Goal: Task Accomplishment & Management: Complete application form

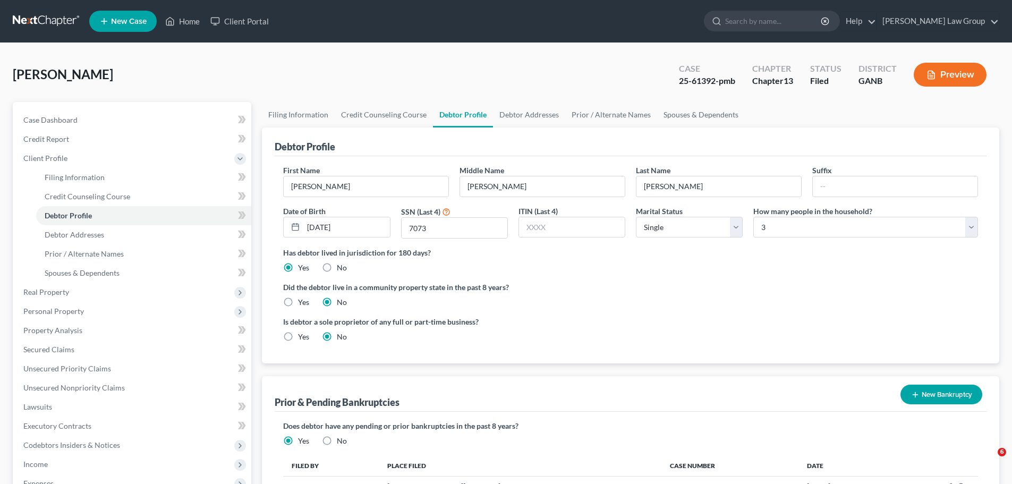
select select "0"
select select "2"
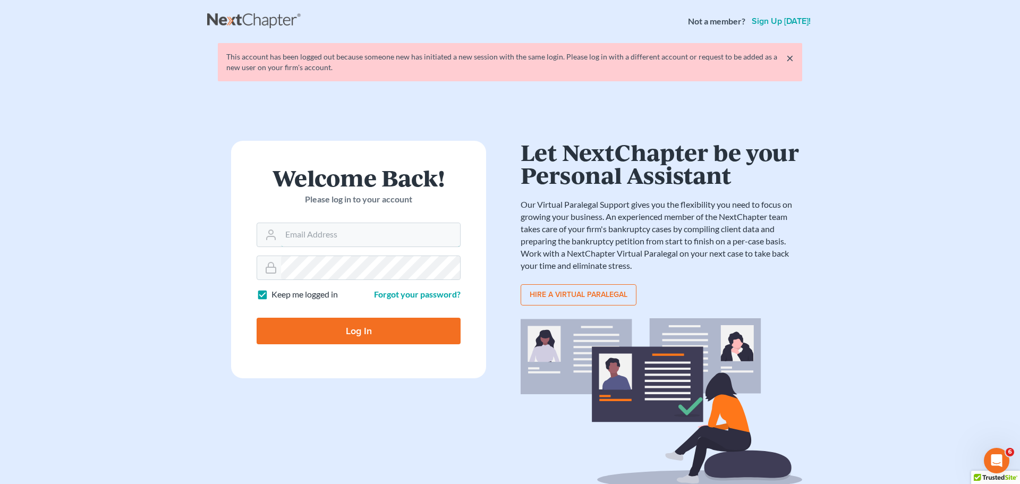
type input "[EMAIL_ADDRESS][DOMAIN_NAME]"
click at [330, 326] on input "Log In" at bounding box center [359, 331] width 204 height 27
type input "Thinking..."
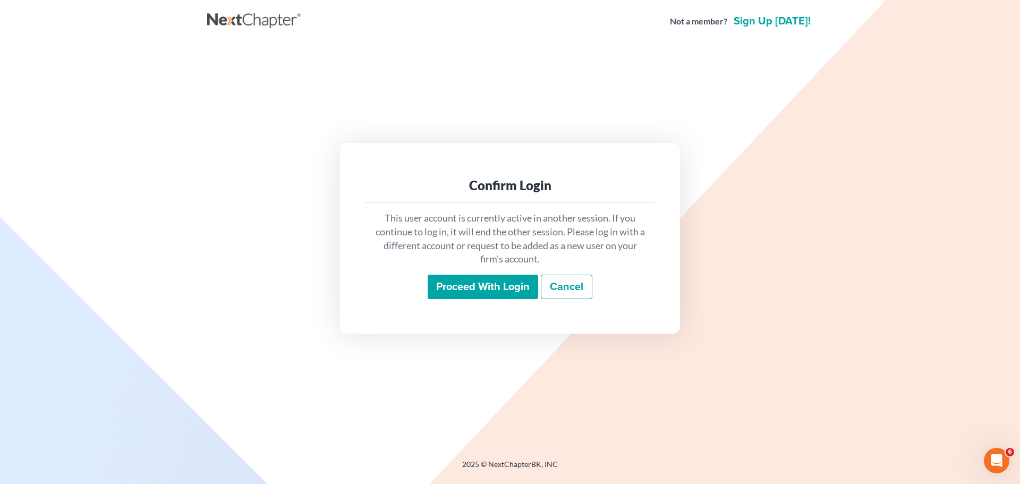
click at [473, 296] on input "Proceed with login" at bounding box center [483, 287] width 110 height 24
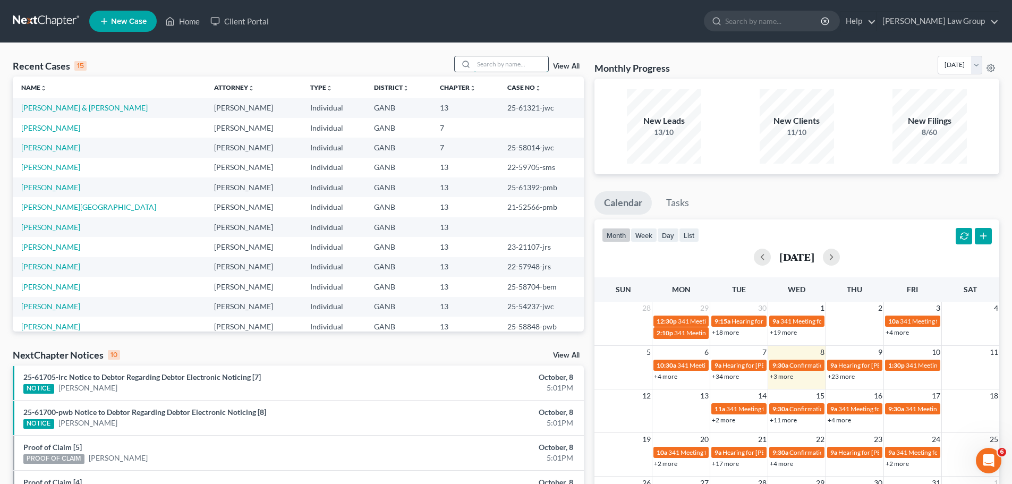
click at [502, 63] on input "search" at bounding box center [511, 63] width 74 height 15
type input "lloyd"
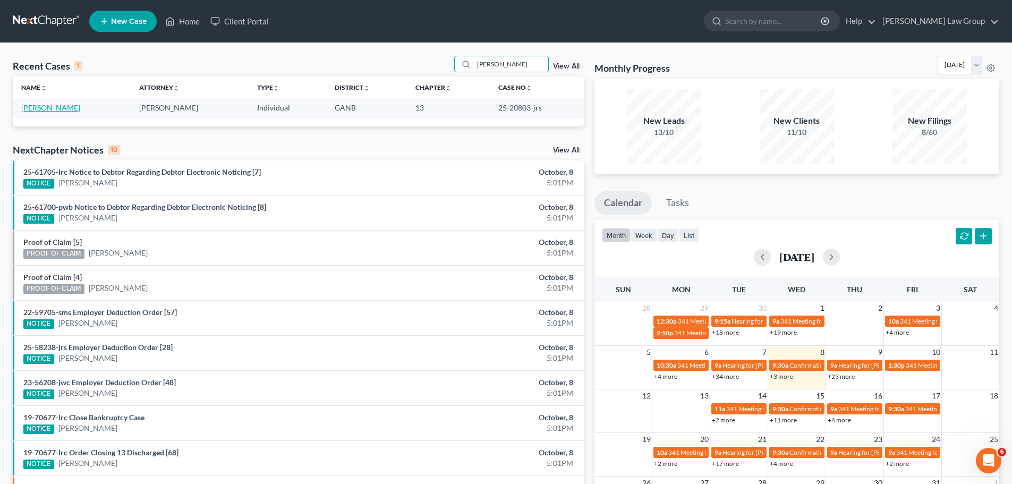
click at [56, 107] on link "Lloyd, Kimberly" at bounding box center [50, 107] width 59 height 9
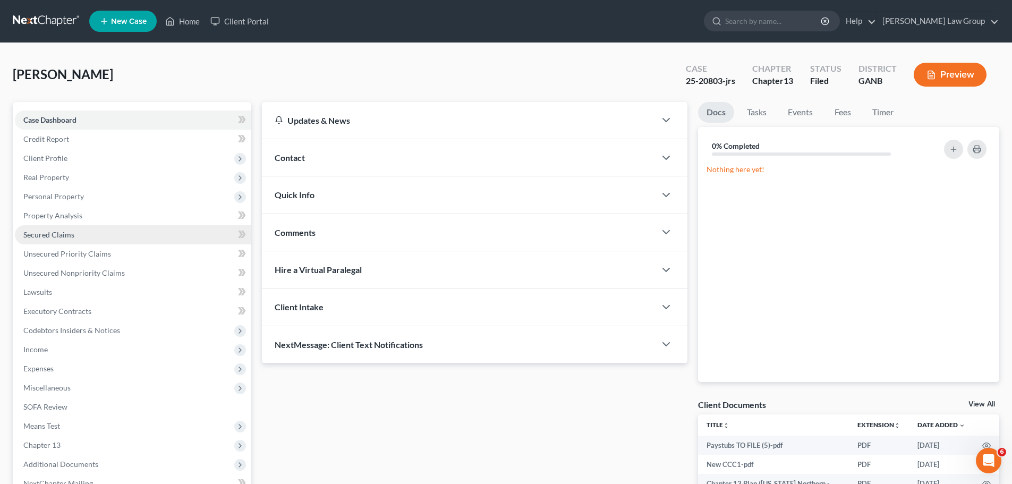
click at [58, 235] on span "Secured Claims" at bounding box center [48, 234] width 51 height 9
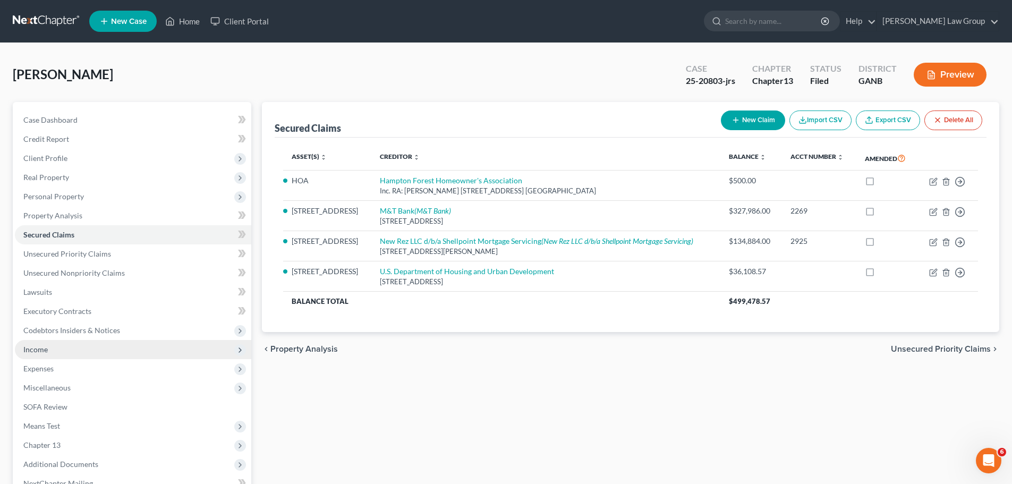
click at [57, 353] on span "Income" at bounding box center [133, 349] width 236 height 19
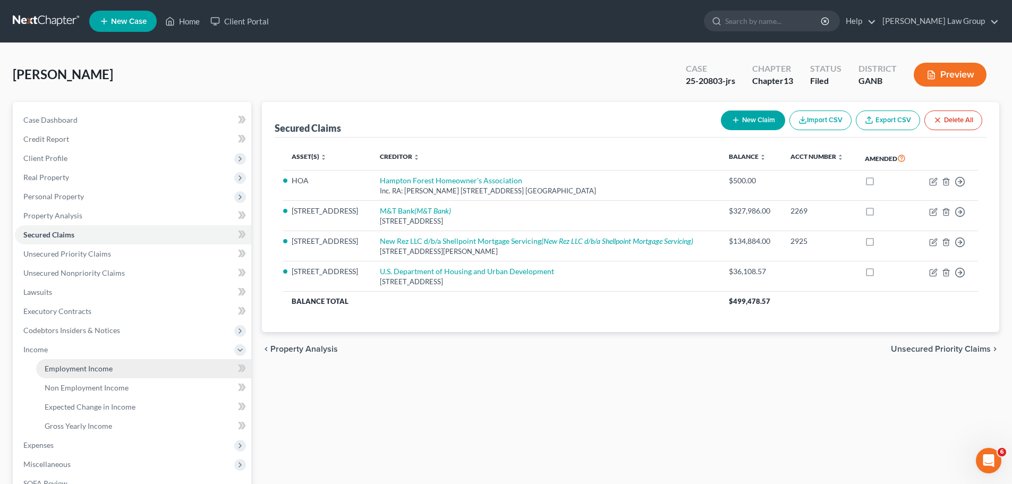
click at [95, 369] on span "Employment Income" at bounding box center [79, 368] width 68 height 9
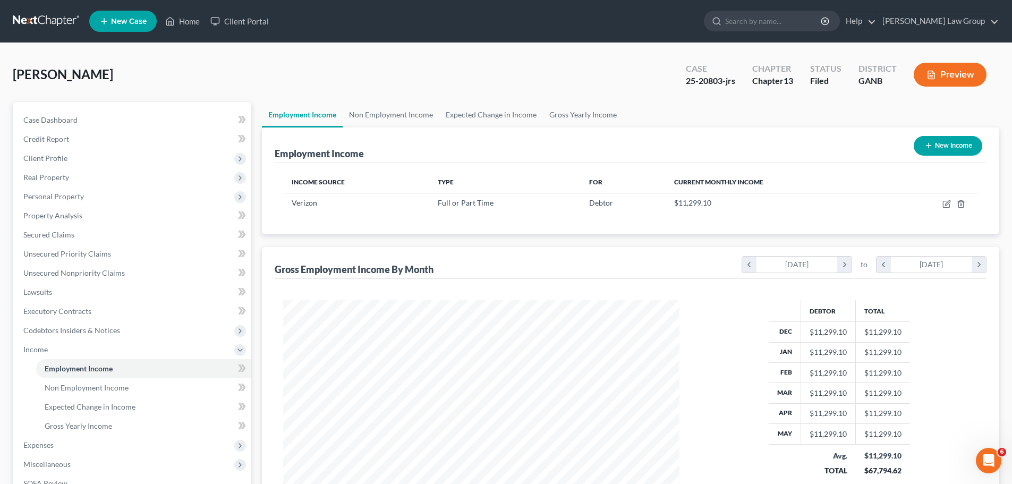
click at [721, 81] on div "25-20803-jrs" at bounding box center [710, 81] width 49 height 12
drag, startPoint x: 722, startPoint y: 81, endPoint x: 699, endPoint y: 79, distance: 22.9
click at [699, 79] on div "25-20803-jrs" at bounding box center [710, 81] width 49 height 12
copy div "20803"
click at [64, 162] on span "Client Profile" at bounding box center [45, 157] width 44 height 9
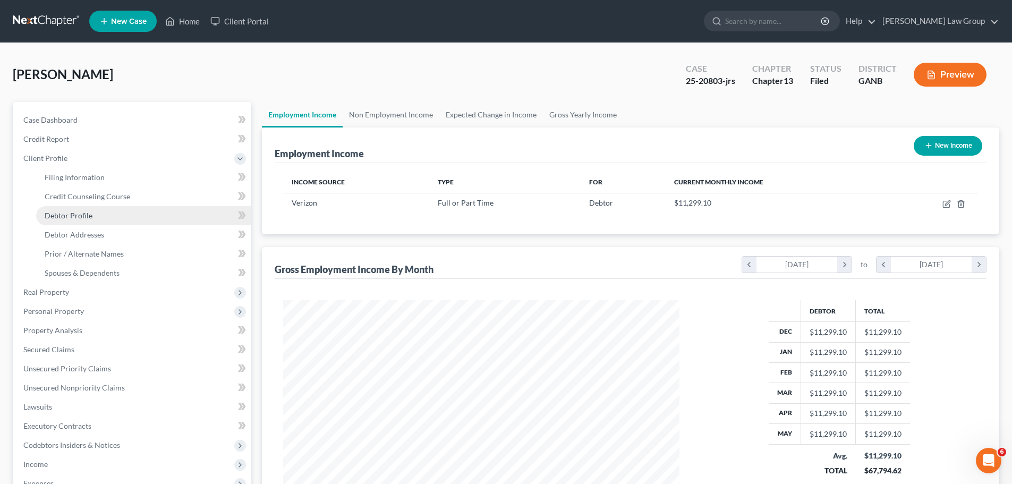
click at [69, 211] on span "Debtor Profile" at bounding box center [69, 215] width 48 height 9
select select "1"
select select "2"
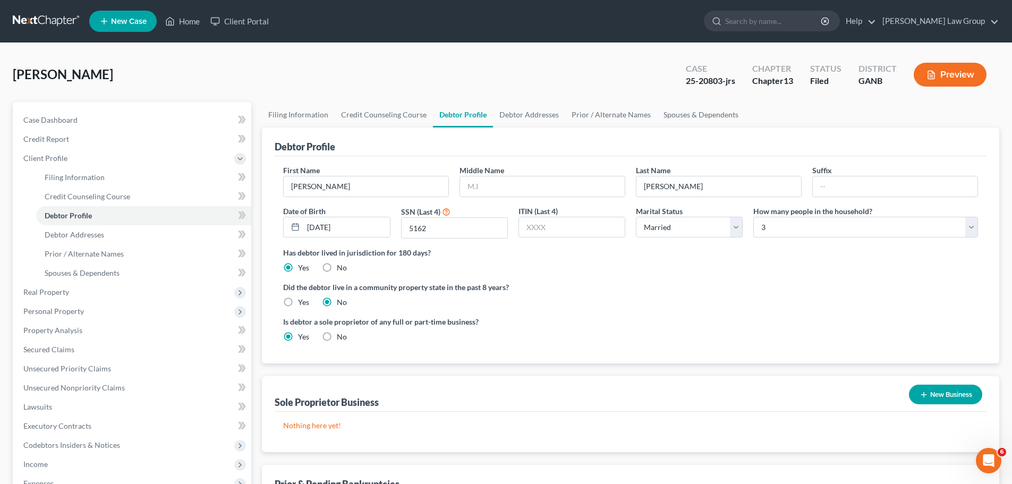
radio input "true"
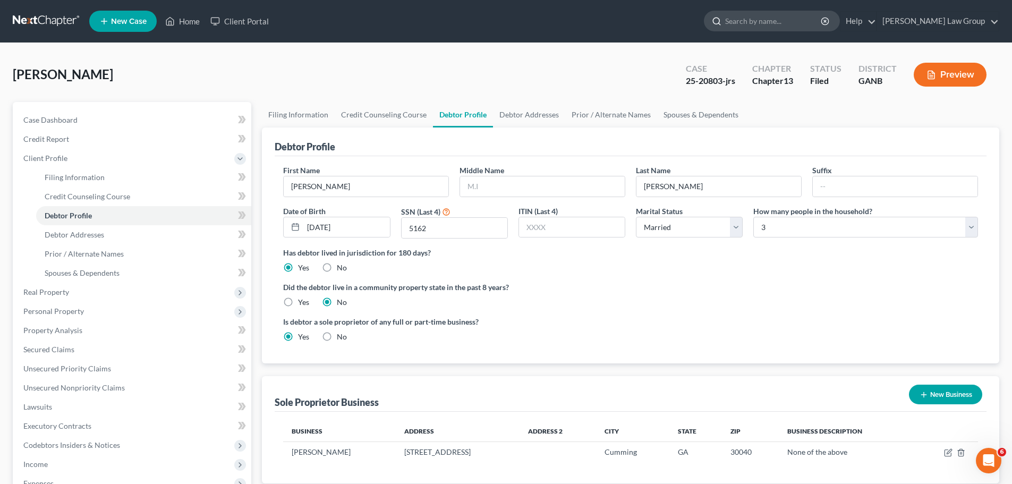
click at [822, 12] on input "search" at bounding box center [773, 21] width 97 height 20
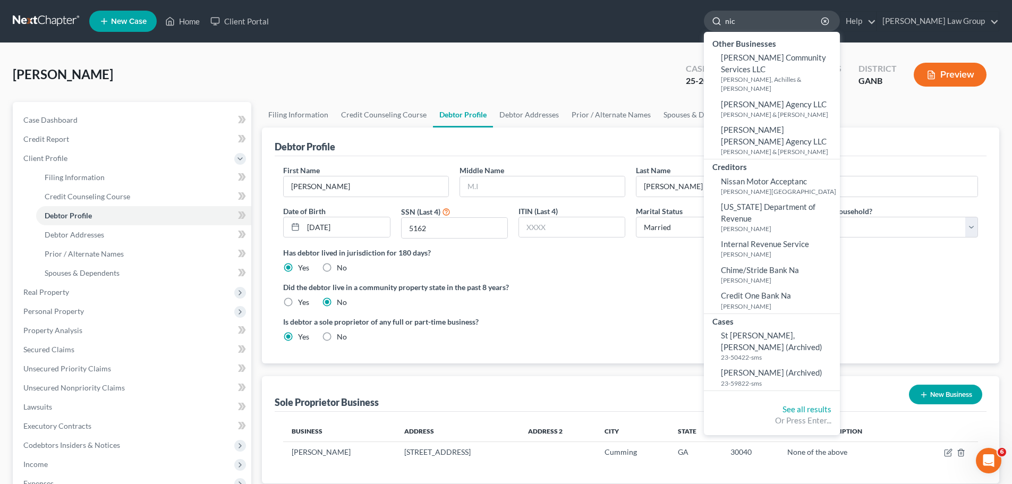
type input "nick"
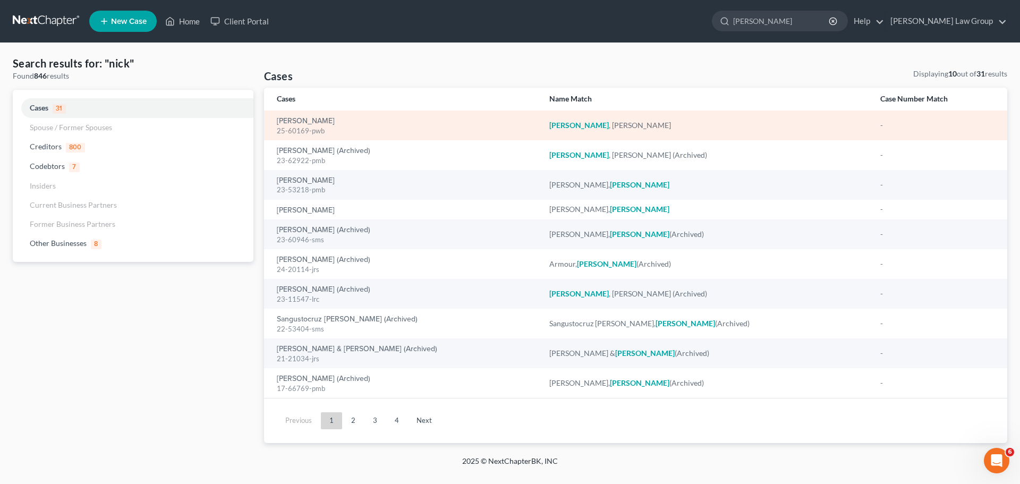
click at [302, 126] on div "25-60169-pwb" at bounding box center [404, 131] width 255 height 10
click at [298, 121] on link "Nickell, Julian" at bounding box center [306, 120] width 58 height 7
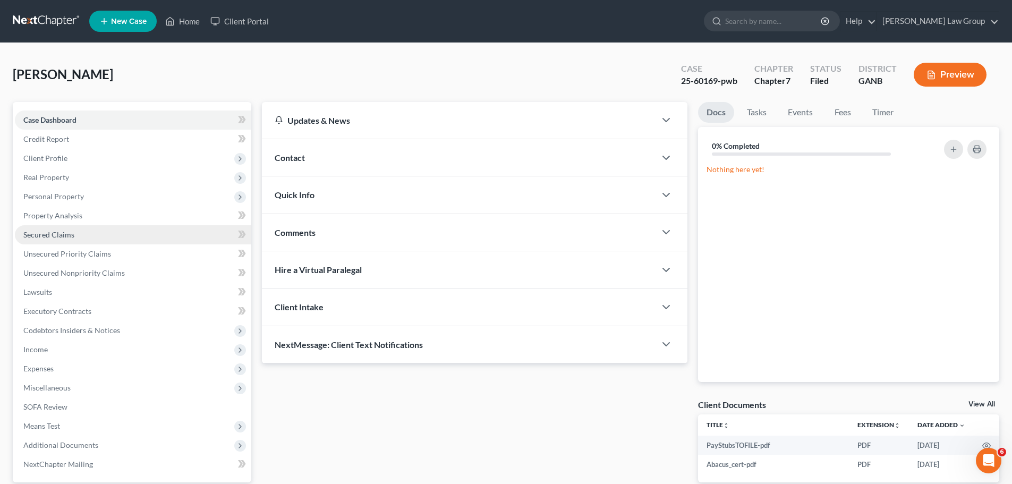
click at [66, 240] on link "Secured Claims" at bounding box center [133, 234] width 236 height 19
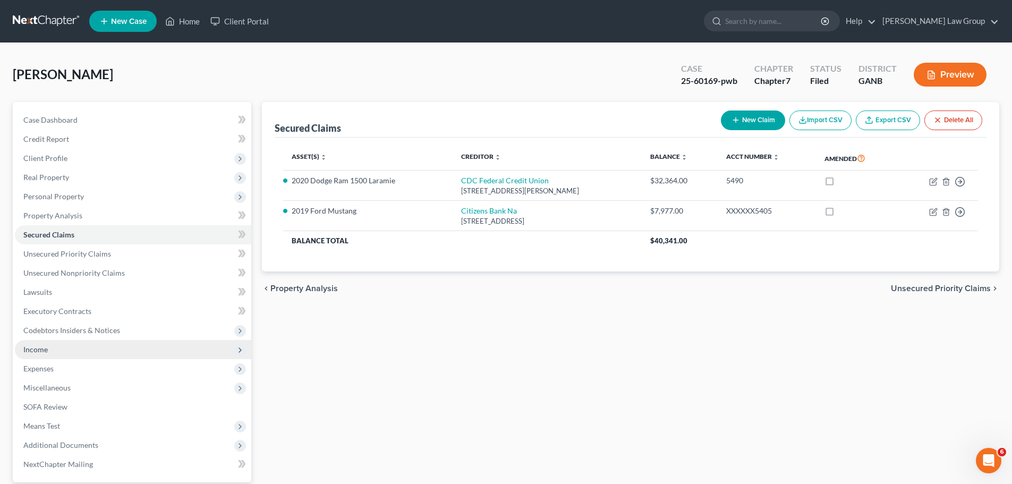
click at [125, 345] on span "Income" at bounding box center [133, 349] width 236 height 19
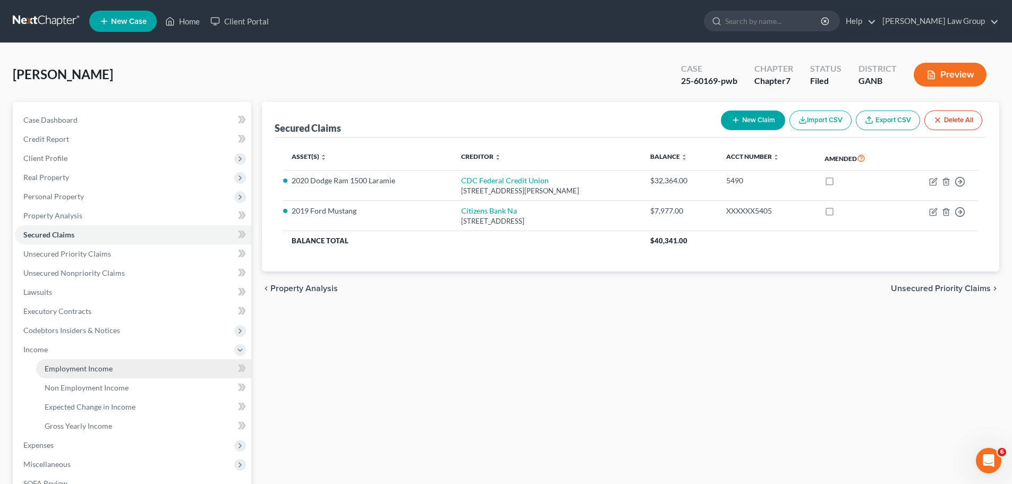
click at [164, 369] on link "Employment Income" at bounding box center [143, 368] width 215 height 19
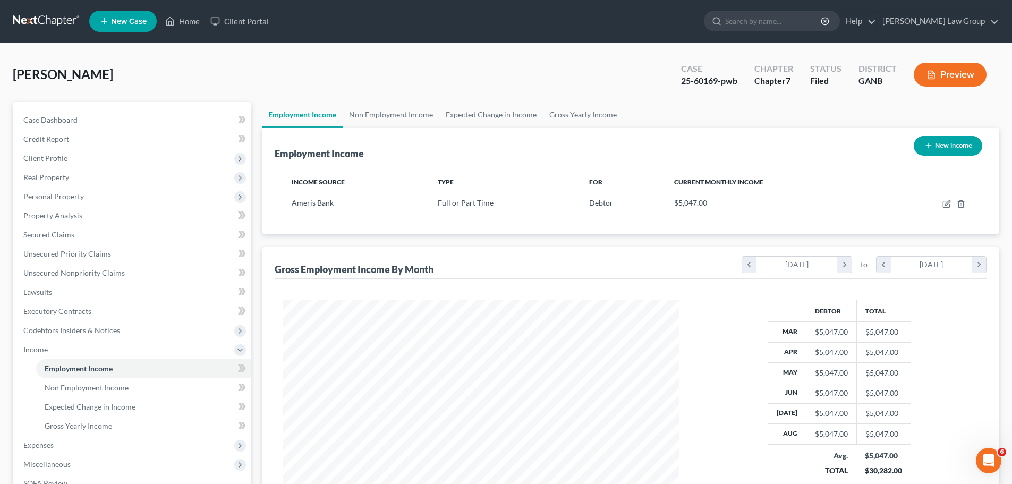
scroll to position [198, 417]
click at [405, 116] on link "Non Employment Income" at bounding box center [391, 114] width 97 height 25
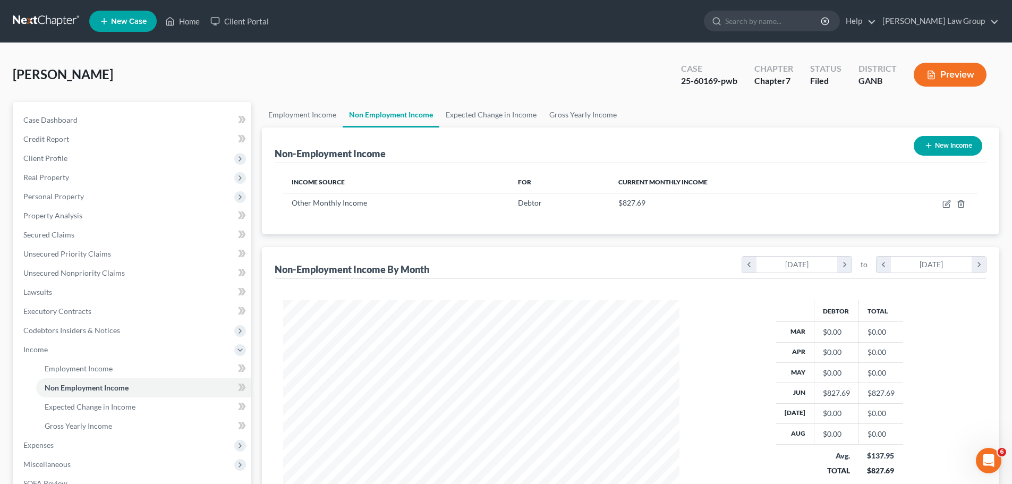
scroll to position [198, 417]
click at [68, 158] on span "Client Profile" at bounding box center [133, 158] width 236 height 19
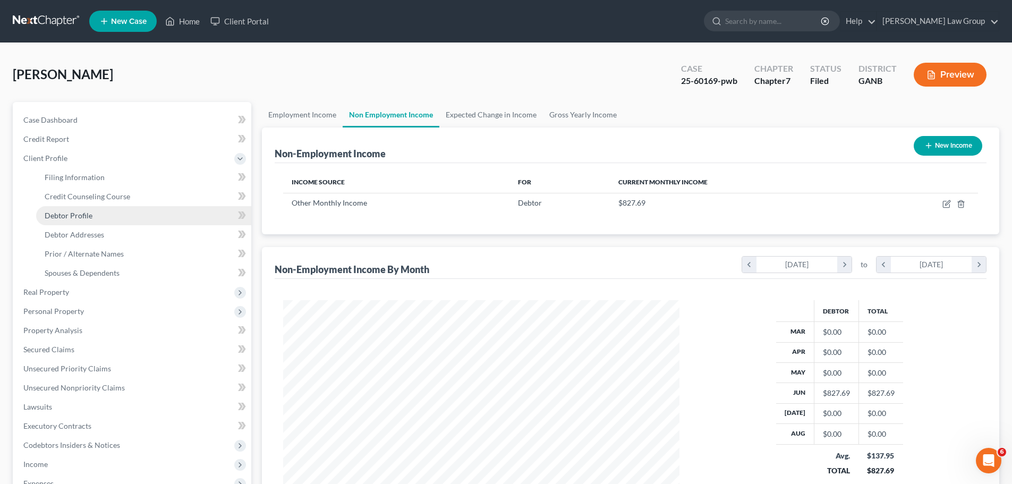
click at [89, 218] on span "Debtor Profile" at bounding box center [69, 215] width 48 height 9
select select "0"
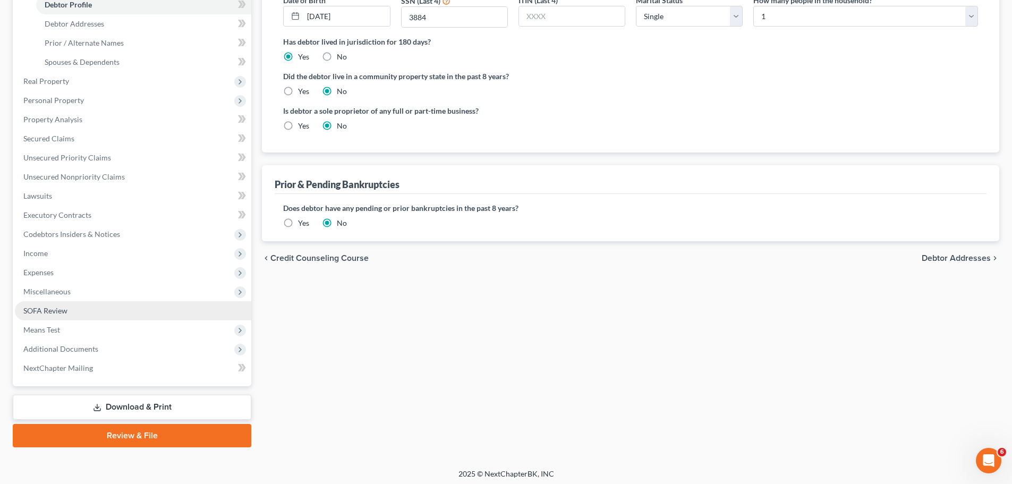
scroll to position [215, 0]
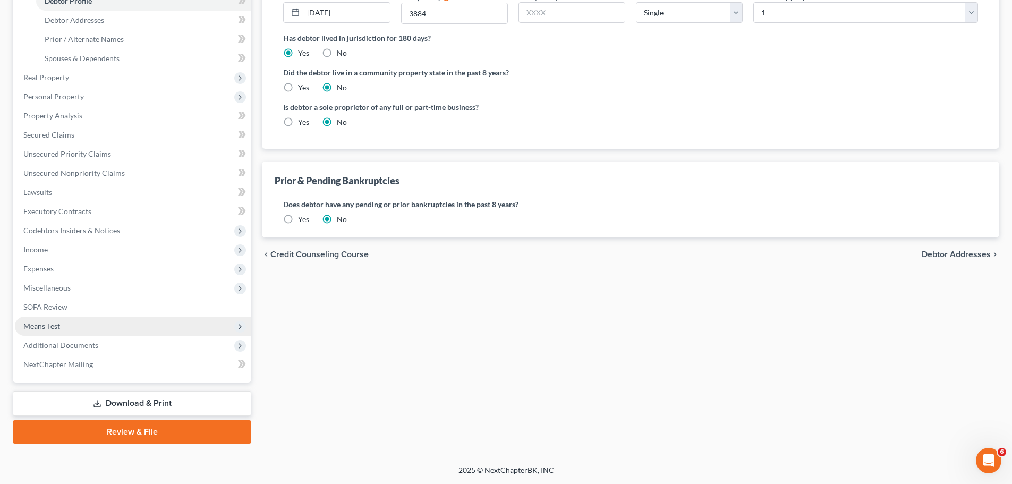
click at [82, 330] on span "Means Test" at bounding box center [133, 326] width 236 height 19
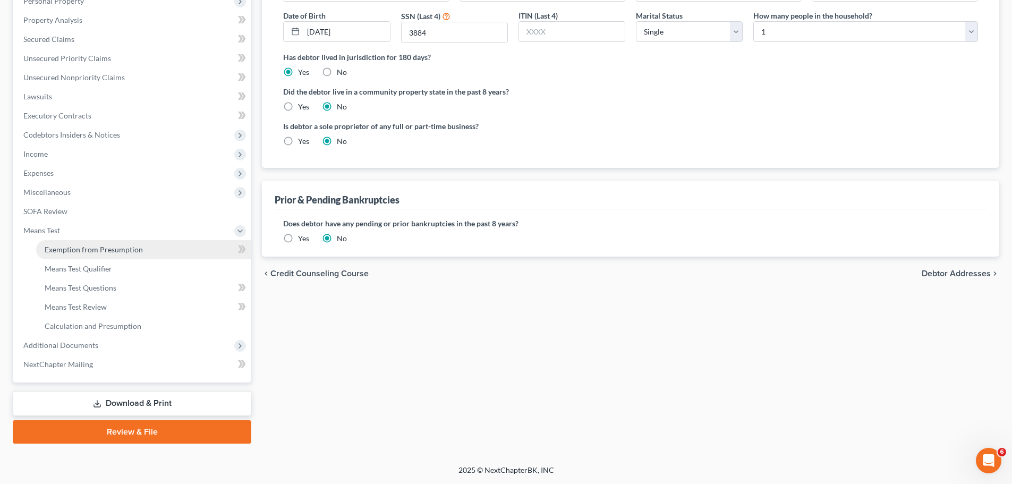
click at [178, 243] on link "Exemption from Presumption" at bounding box center [143, 249] width 215 height 19
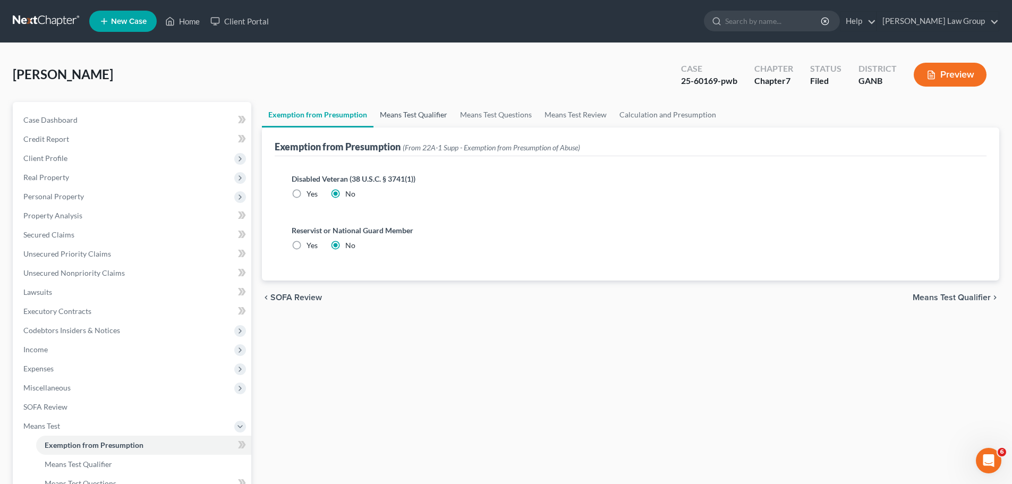
click at [412, 118] on link "Means Test Qualifier" at bounding box center [413, 114] width 80 height 25
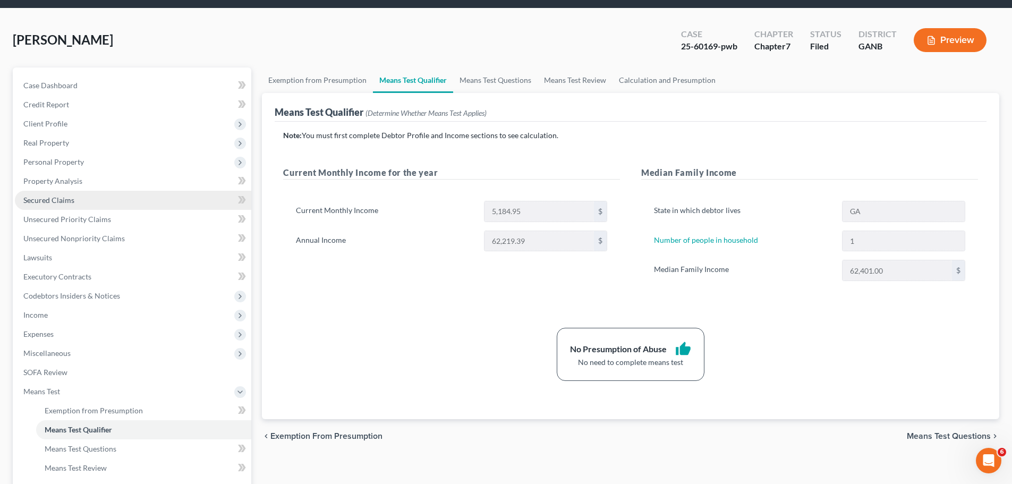
scroll to position [53, 0]
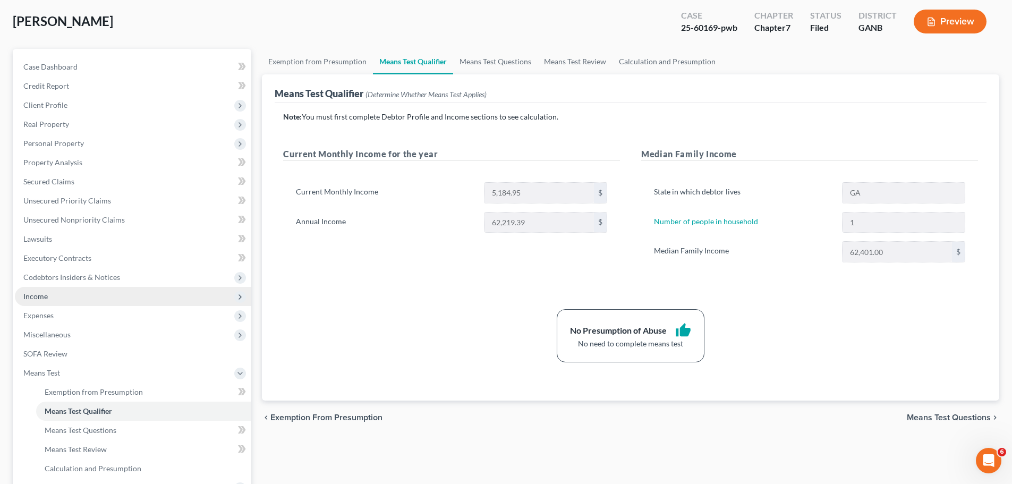
click at [61, 293] on span "Income" at bounding box center [133, 296] width 236 height 19
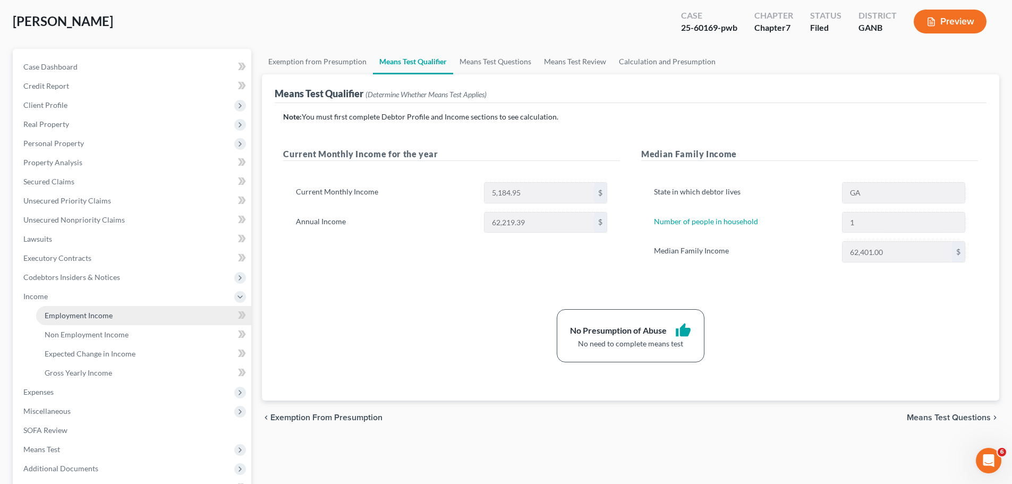
click at [159, 315] on link "Employment Income" at bounding box center [143, 315] width 215 height 19
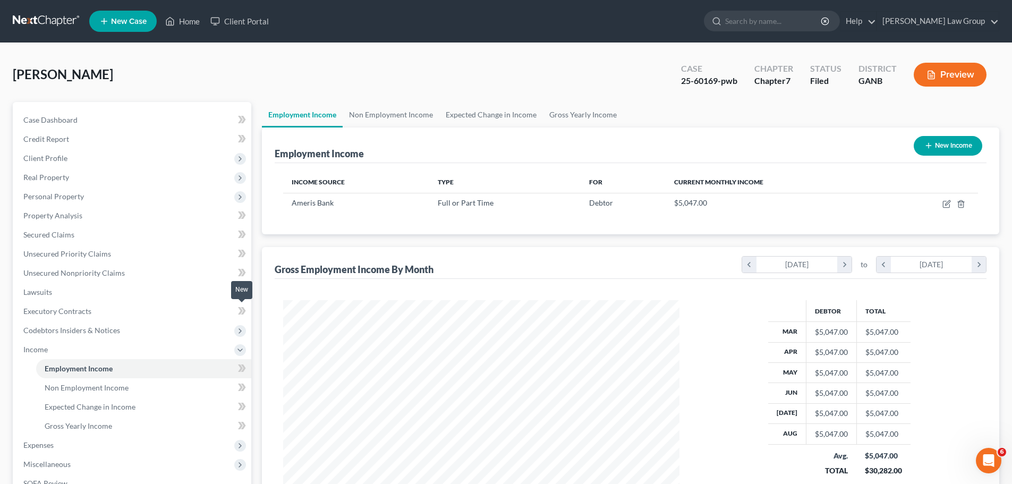
scroll to position [198, 417]
click at [398, 115] on link "Non Employment Income" at bounding box center [391, 114] width 97 height 25
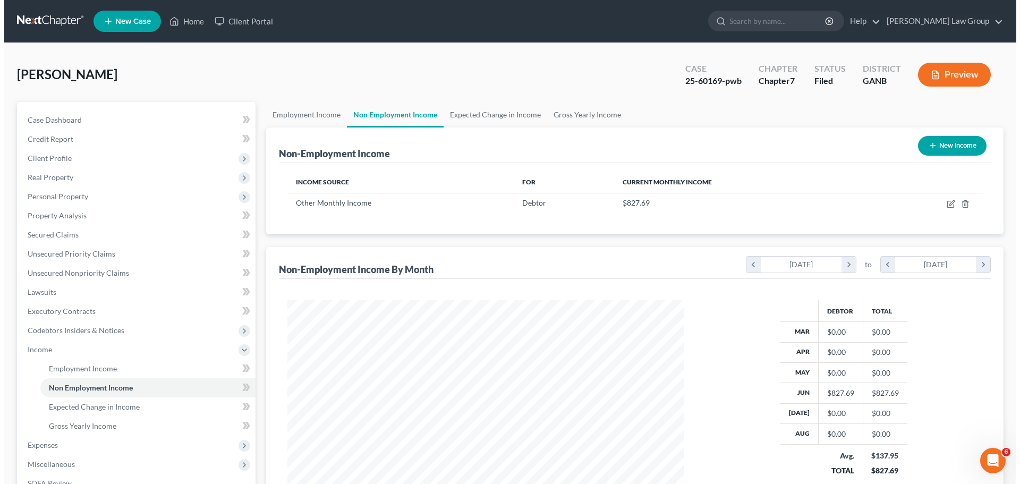
scroll to position [198, 417]
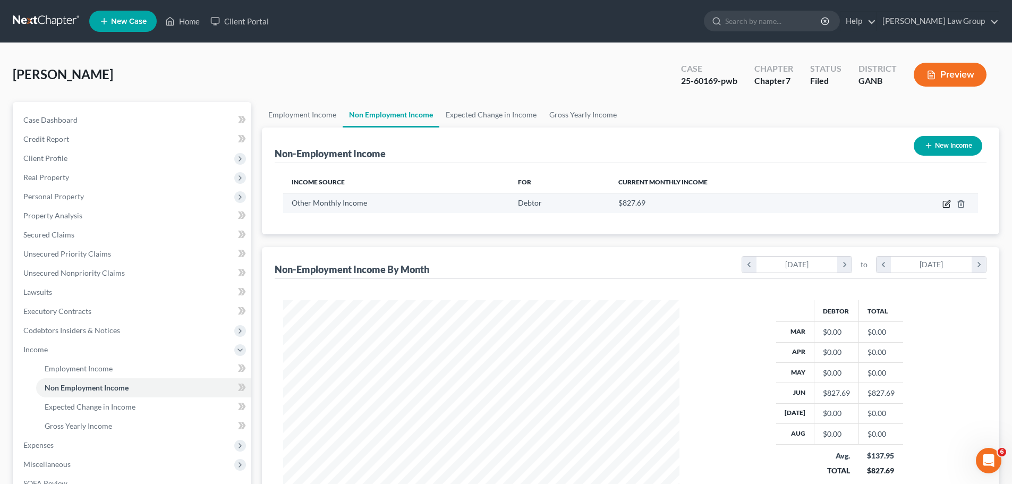
click at [947, 204] on icon "button" at bounding box center [947, 202] width 5 height 5
select select "13"
select select "0"
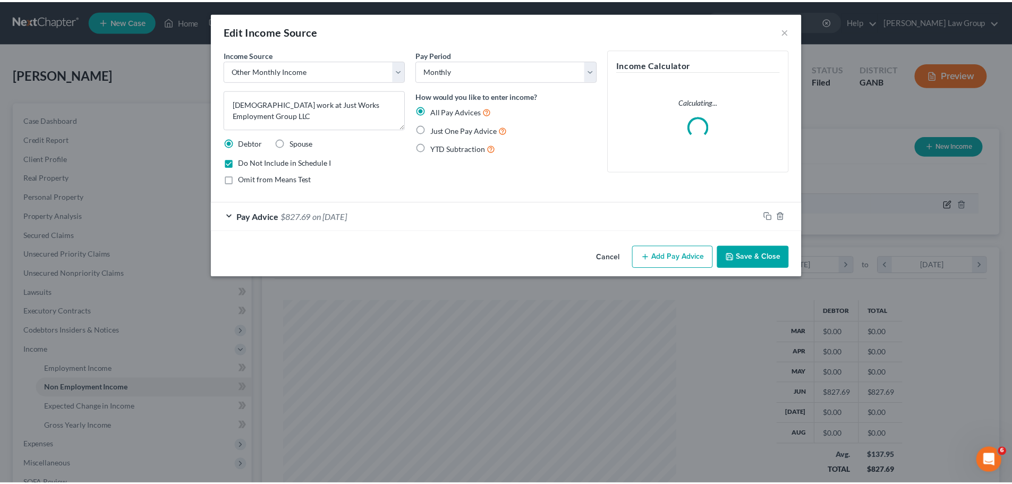
scroll to position [200, 421]
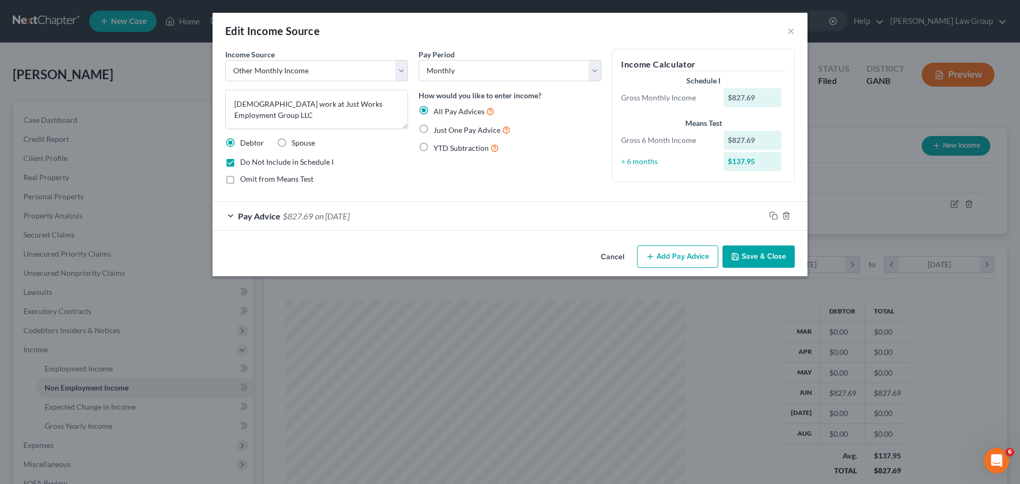
click at [748, 253] on button "Save & Close" at bounding box center [758, 256] width 72 height 22
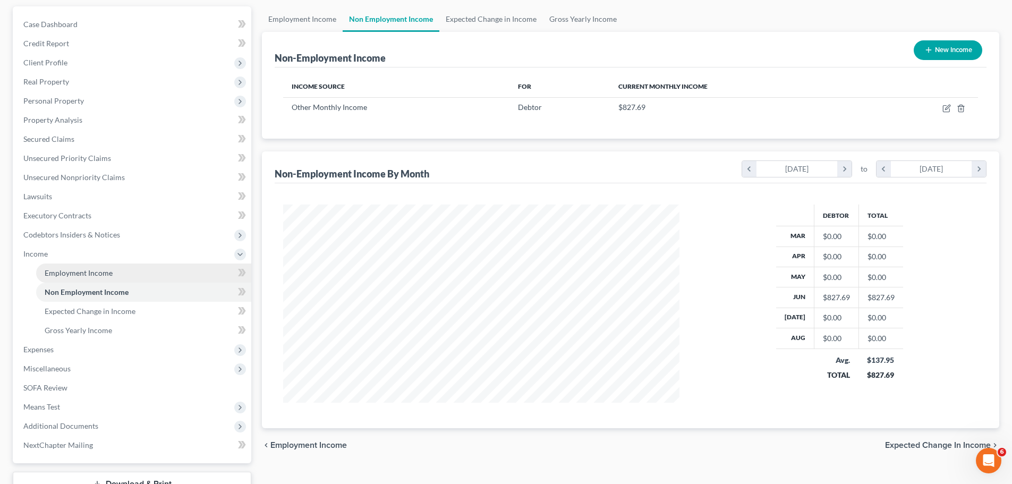
scroll to position [0, 0]
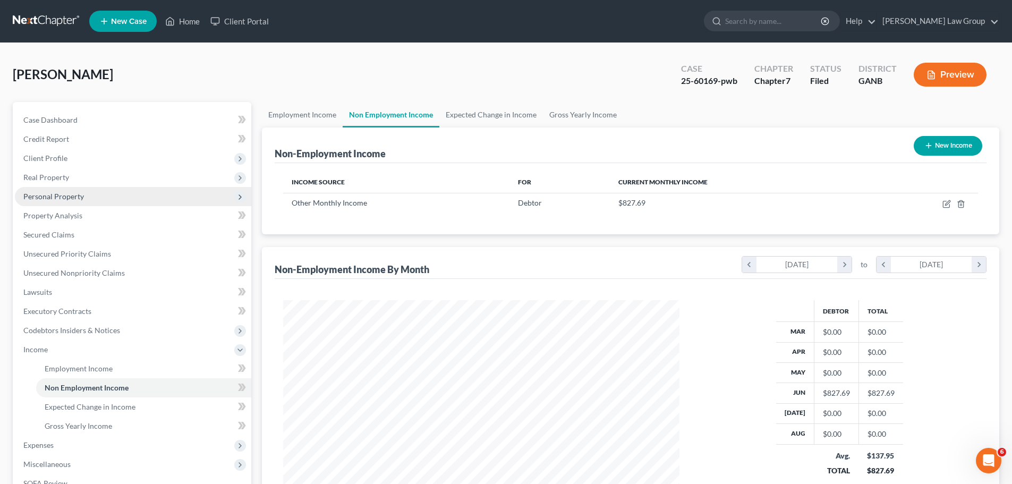
click at [88, 203] on span "Personal Property" at bounding box center [133, 196] width 236 height 19
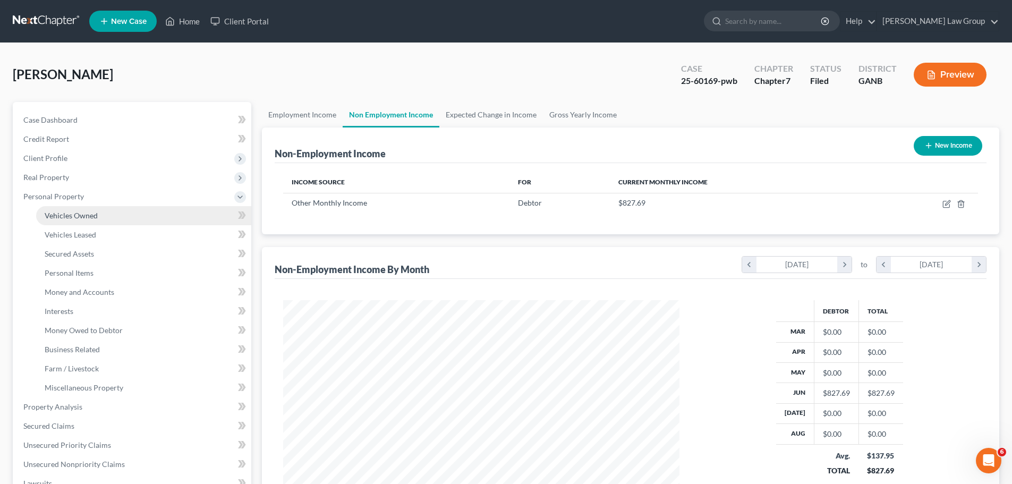
click at [101, 217] on link "Vehicles Owned" at bounding box center [143, 215] width 215 height 19
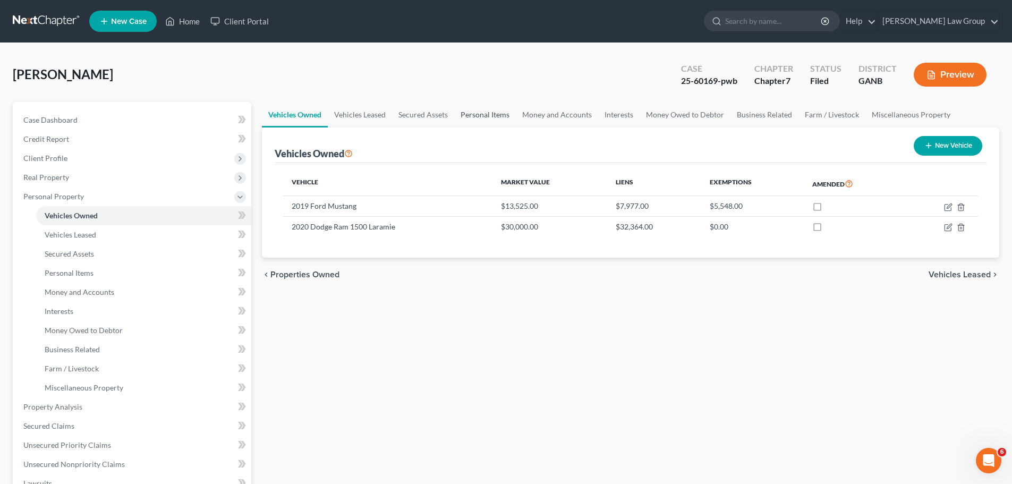
click at [485, 117] on link "Personal Items" at bounding box center [485, 114] width 62 height 25
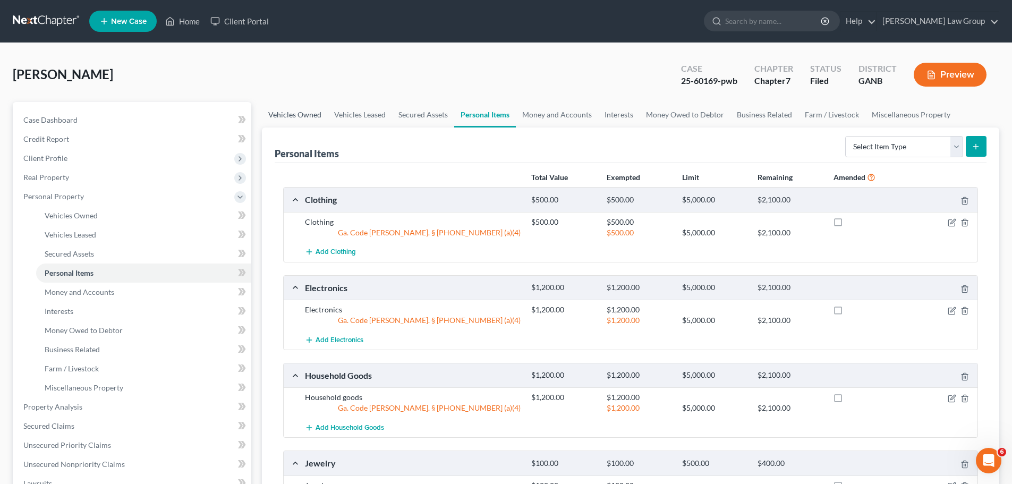
click at [294, 114] on link "Vehicles Owned" at bounding box center [295, 114] width 66 height 25
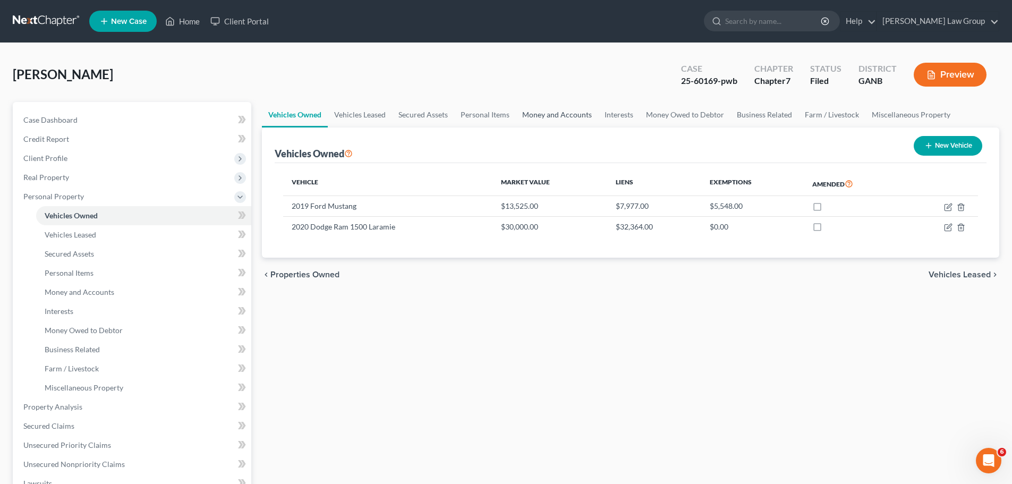
click at [539, 116] on link "Money and Accounts" at bounding box center [557, 114] width 82 height 25
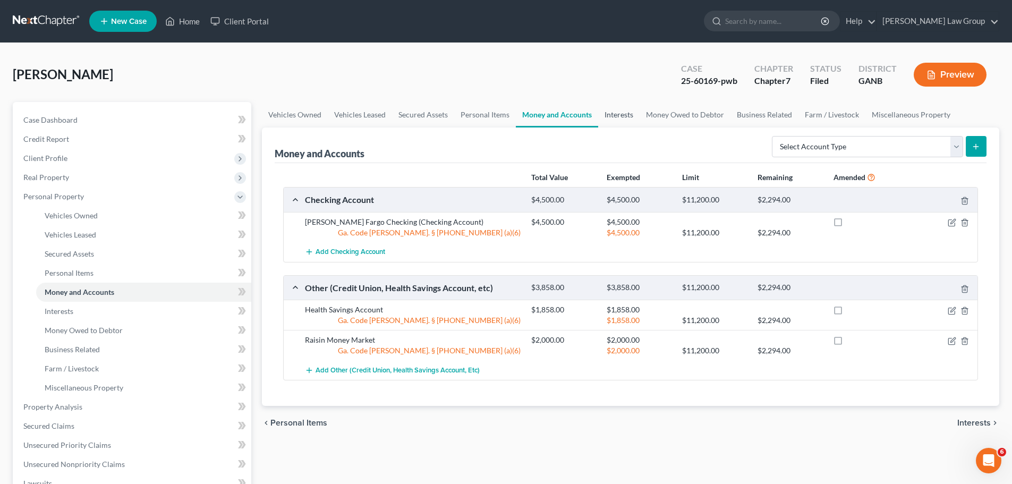
click at [621, 113] on link "Interests" at bounding box center [618, 114] width 41 height 25
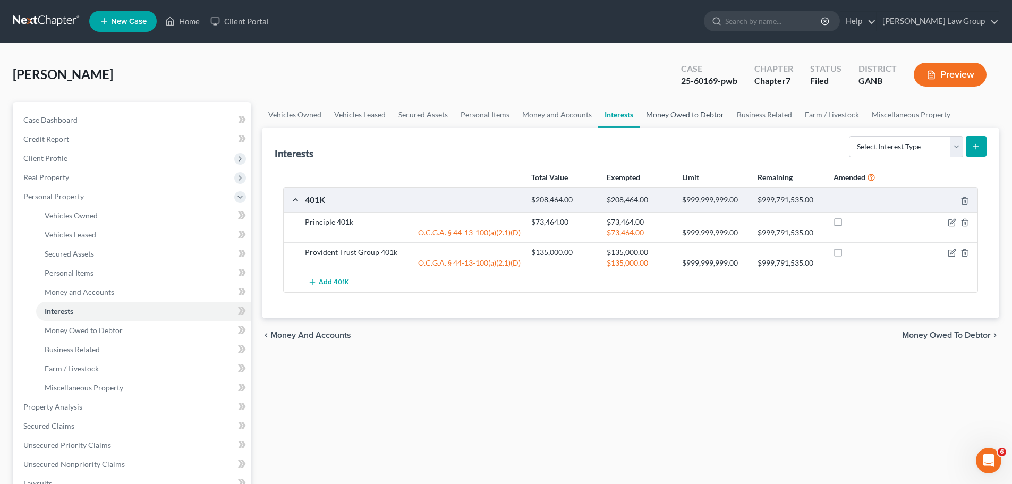
click at [705, 116] on link "Money Owed to Debtor" at bounding box center [684, 114] width 91 height 25
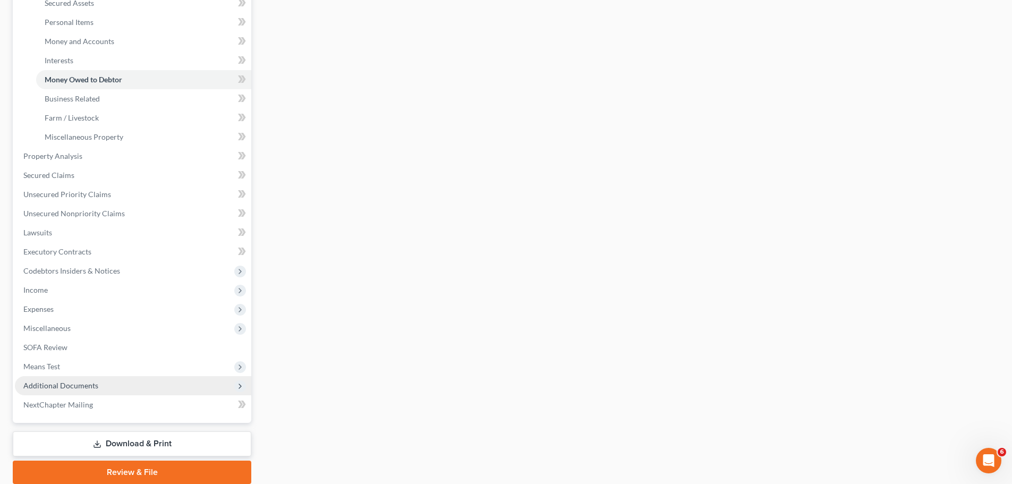
scroll to position [291, 0]
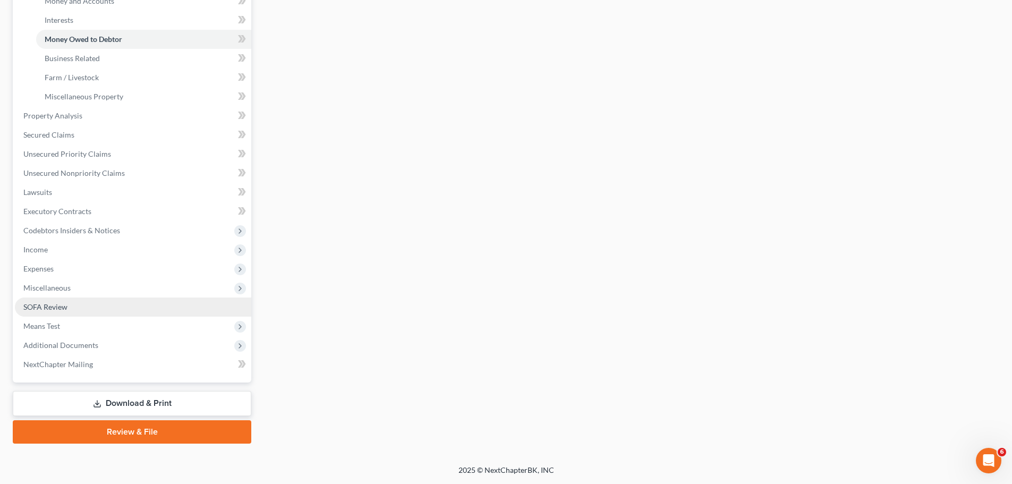
click at [142, 303] on link "SOFA Review" at bounding box center [133, 306] width 236 height 19
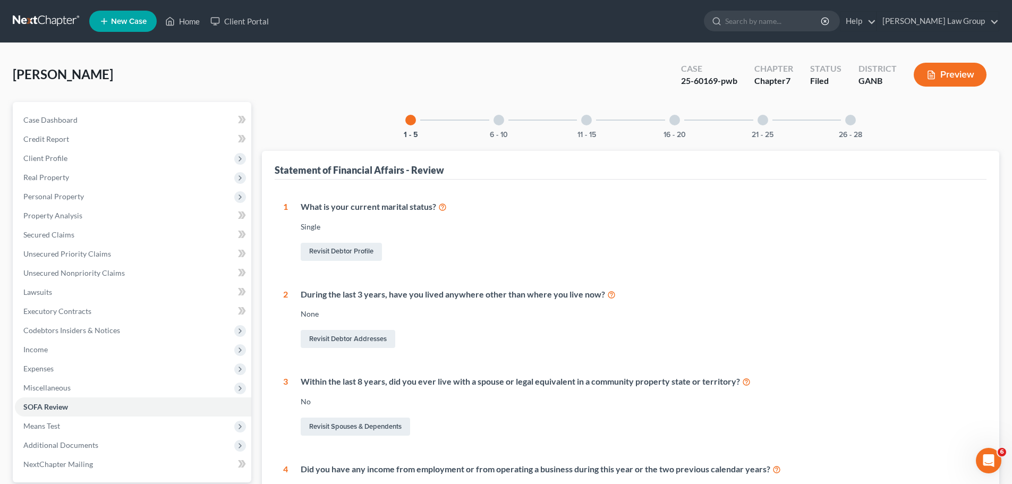
click at [851, 129] on div "26 - 28" at bounding box center [850, 120] width 36 height 36
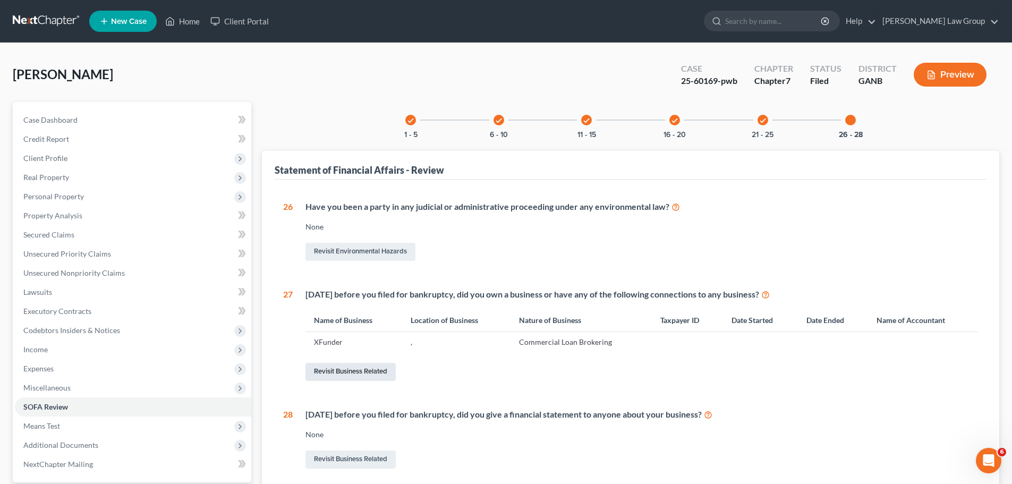
click at [346, 374] on link "Revisit Business Related" at bounding box center [350, 372] width 90 height 18
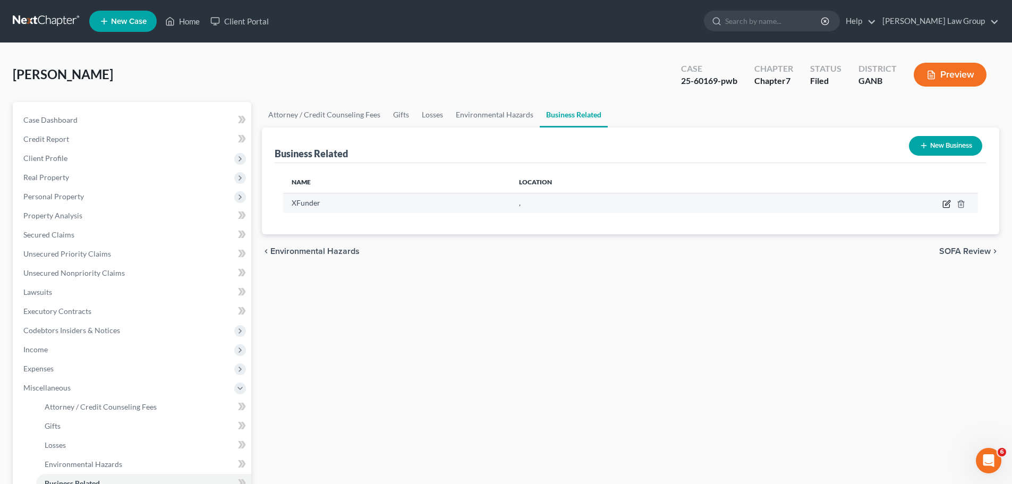
click at [945, 202] on icon "button" at bounding box center [946, 204] width 8 height 8
select select "sole_proprietor"
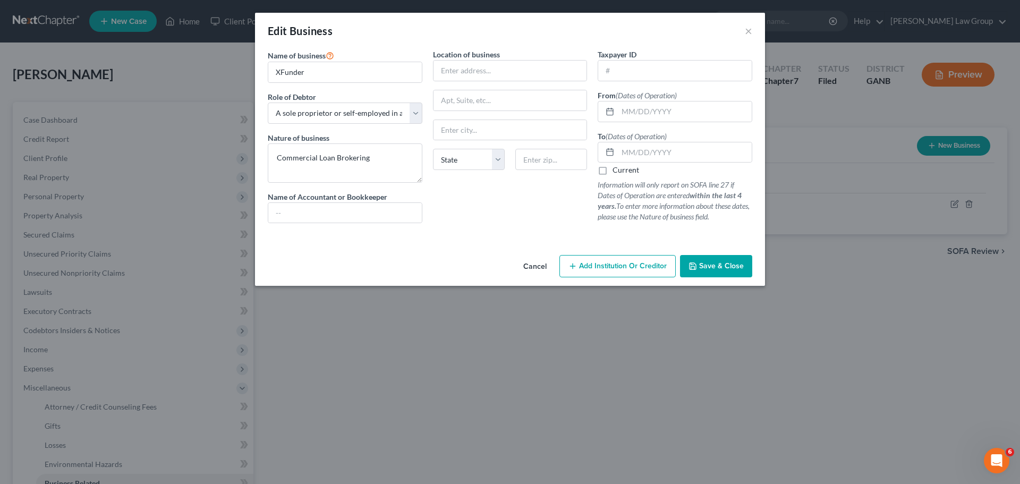
click at [728, 270] on span "Save & Close" at bounding box center [721, 265] width 45 height 9
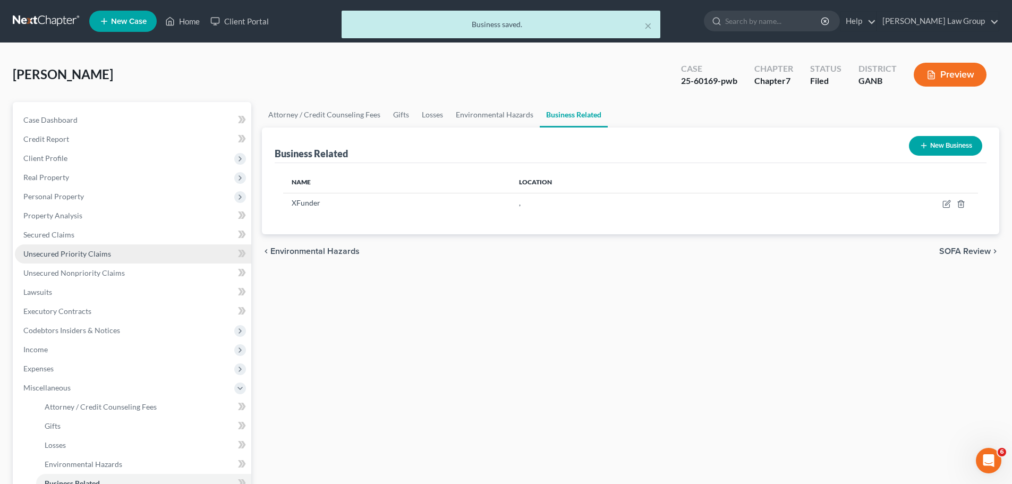
click at [84, 255] on span "Unsecured Priority Claims" at bounding box center [67, 253] width 88 height 9
